Goal: Navigation & Orientation: Find specific page/section

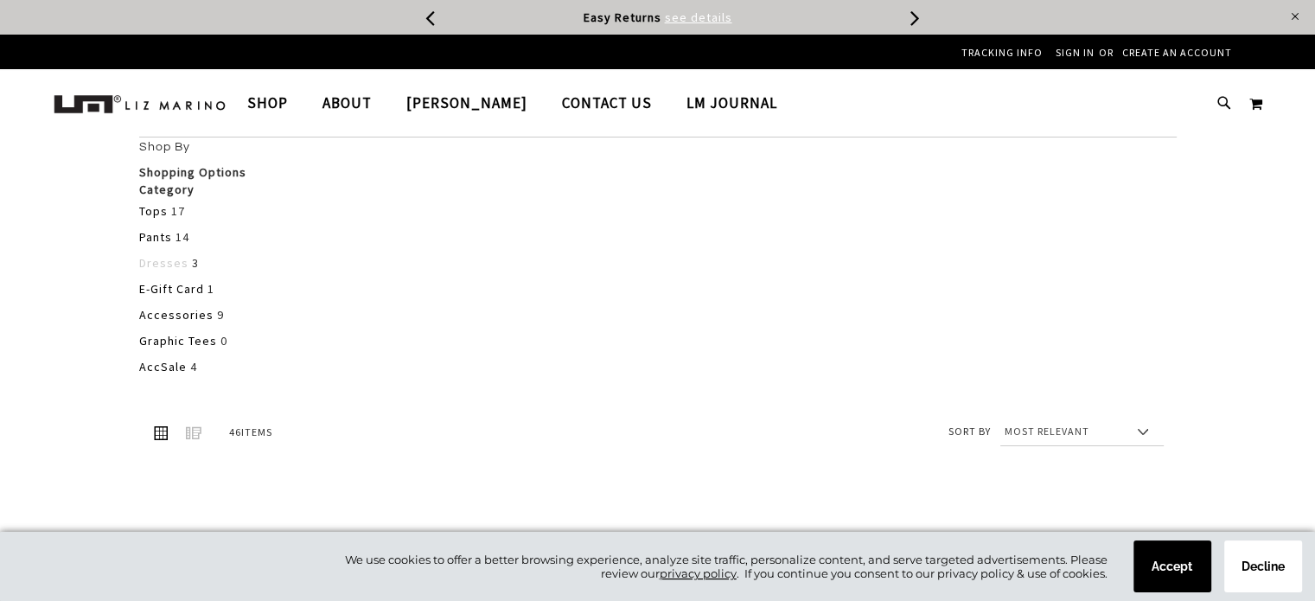
click at [175, 266] on link "Dresses" at bounding box center [163, 263] width 49 height 16
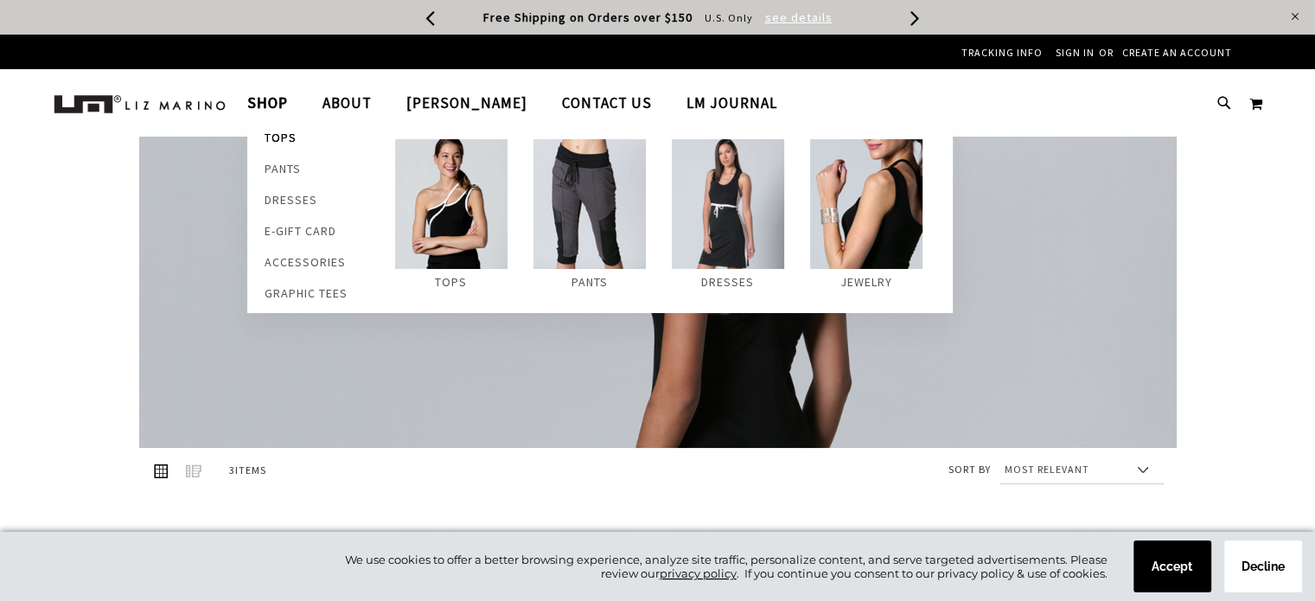
click at [271, 142] on span "Tops" at bounding box center [281, 140] width 32 height 20
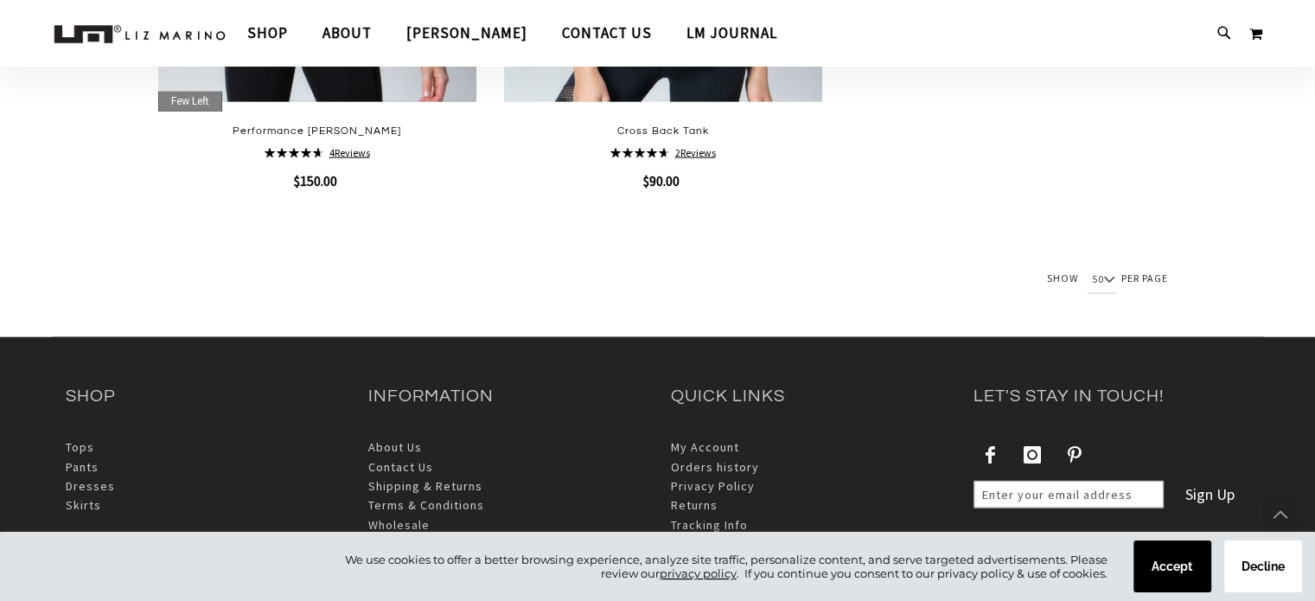
scroll to position [4074, 0]
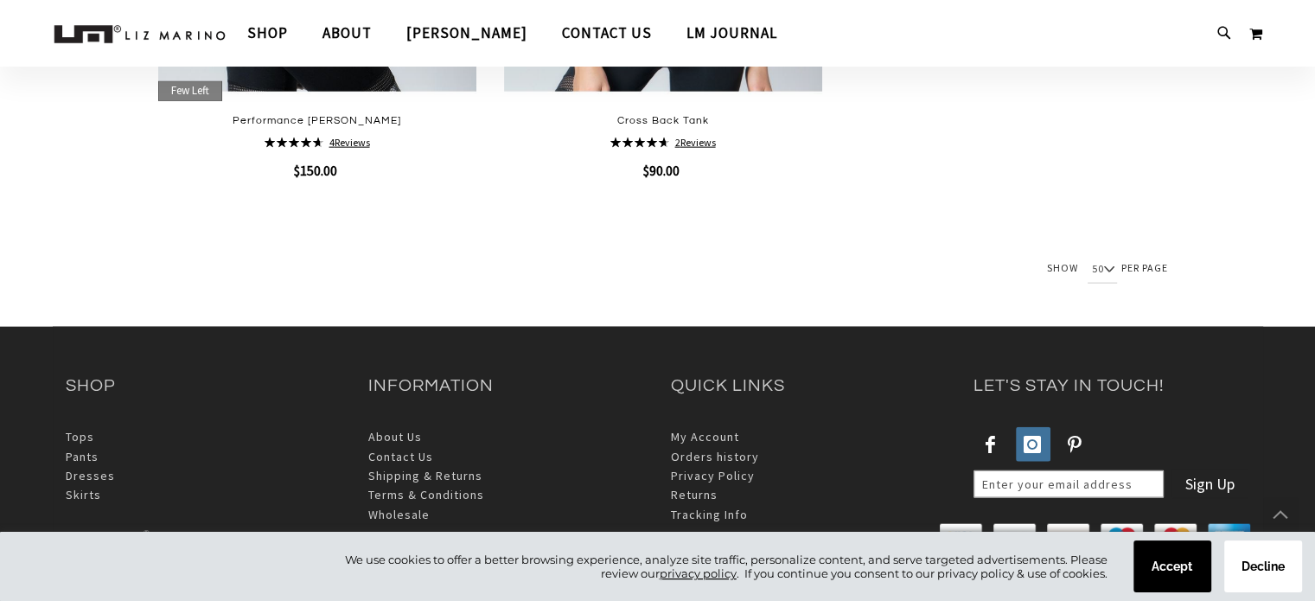
click at [1030, 438] on icon at bounding box center [1033, 444] width 33 height 33
